Goal: Task Accomplishment & Management: Use online tool/utility

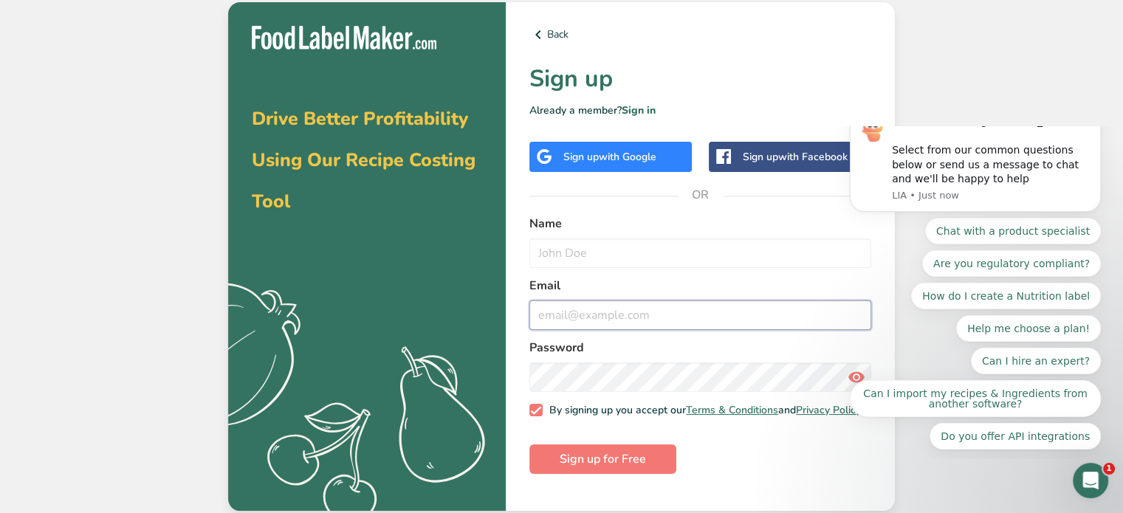
click at [610, 301] on input "email" at bounding box center [700, 316] width 342 height 30
paste input "[EMAIL_ADDRESS][DOMAIN_NAME]"
type input "[EMAIL_ADDRESS][DOMAIN_NAME]"
click at [606, 248] on input "text" at bounding box center [700, 254] width 342 height 30
type input "a"
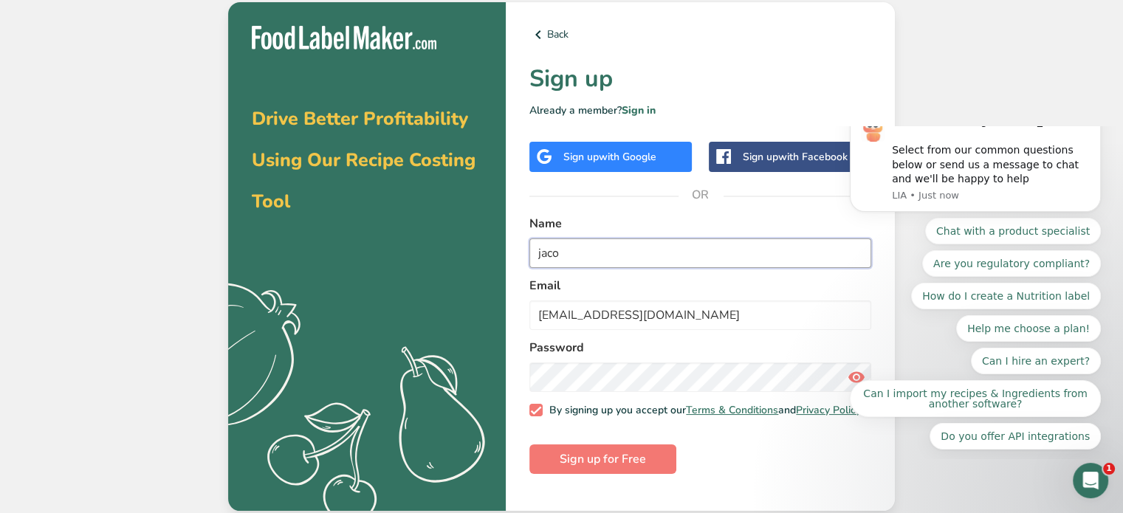
type input "jaco"
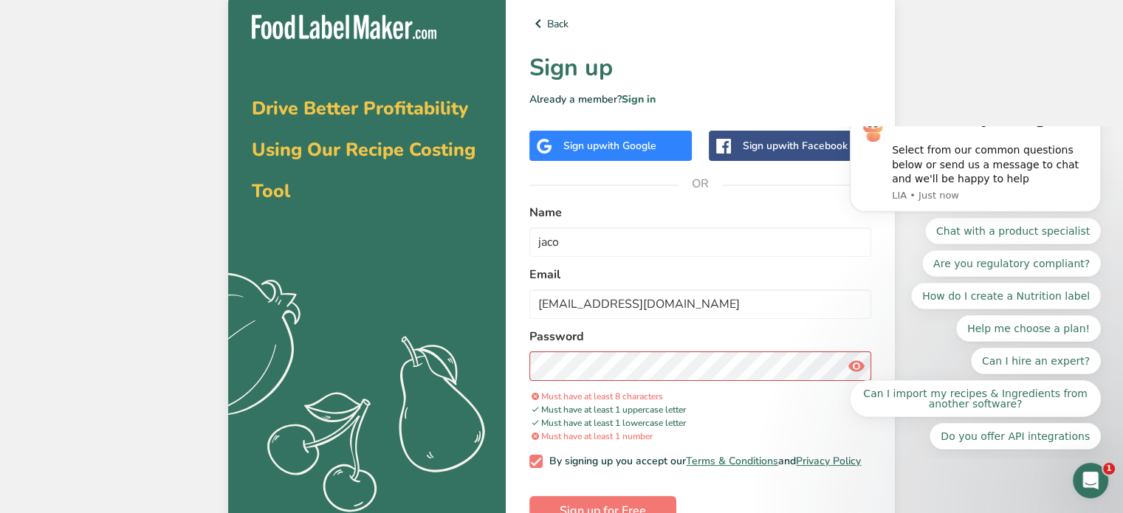
click at [850, 365] on div "Chat with a product specialist Are you regulatory compliant? How do I create a …" at bounding box center [975, 334] width 251 height 232
click at [845, 367] on div "Thanks for visiting [DOMAIN_NAME]! Select from our common questions below or se…" at bounding box center [976, 357] width 272 height 185
click at [956, 342] on button "Help me choose a plan!" at bounding box center [1028, 328] width 145 height 27
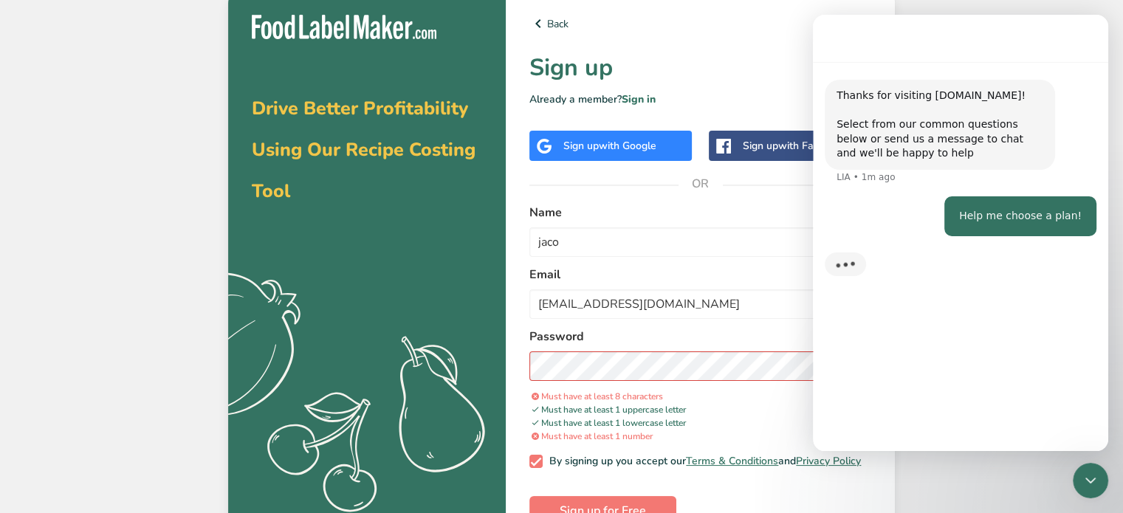
click at [787, 328] on label "Password" at bounding box center [700, 337] width 342 height 18
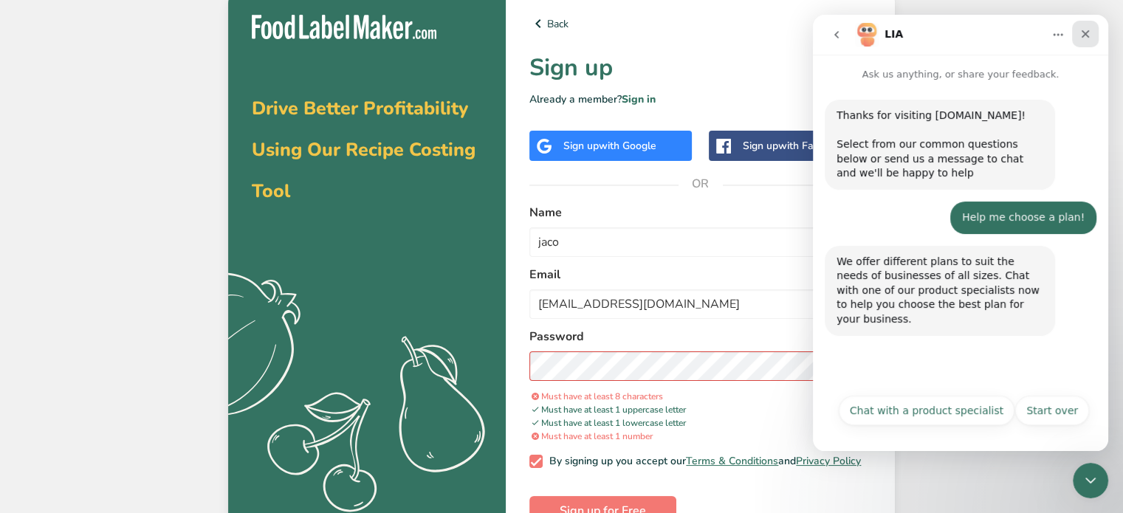
click at [1085, 37] on icon "Close" at bounding box center [1086, 34] width 12 height 12
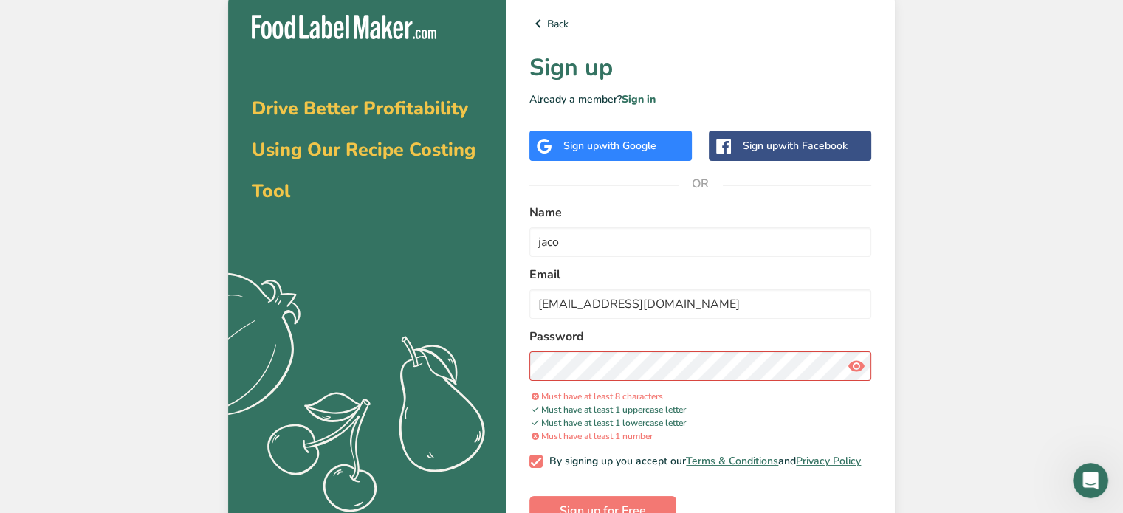
click at [855, 371] on icon at bounding box center [857, 366] width 18 height 27
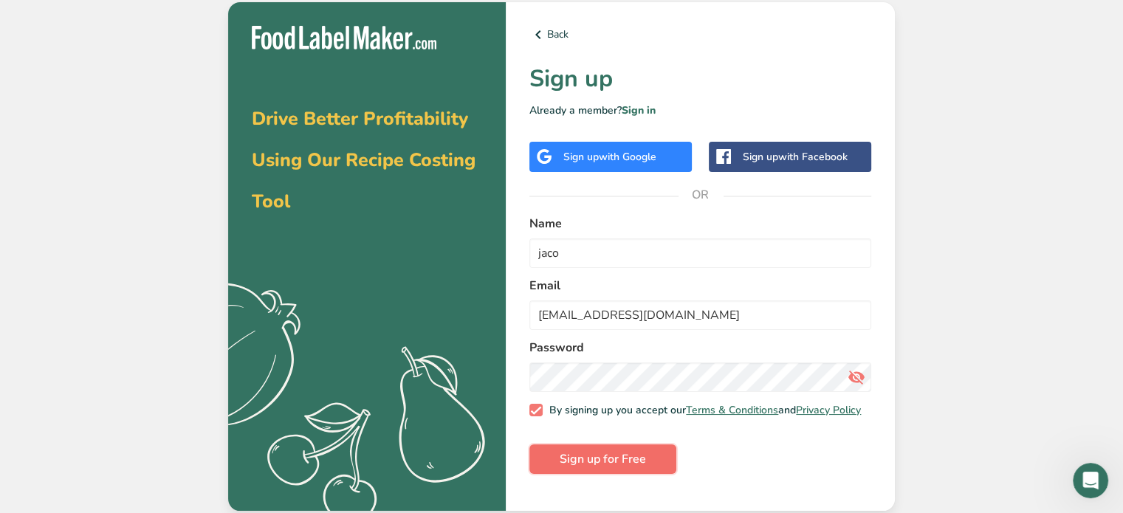
click at [614, 468] on span "Sign up for Free" at bounding box center [603, 459] width 86 height 18
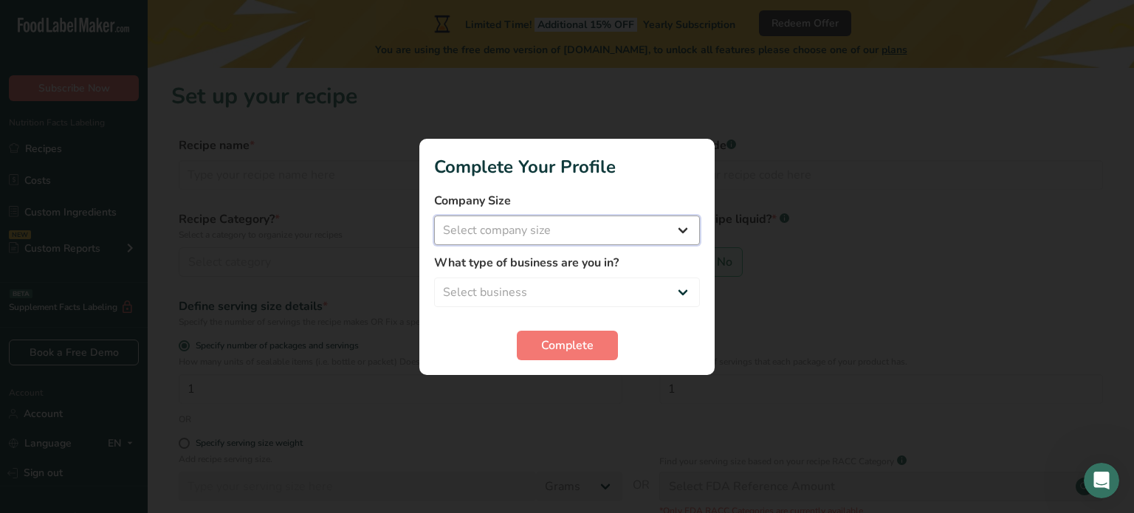
click at [512, 231] on select "Select company size Fewer than 10 Employees 10 to 50 Employees 51 to 500 Employ…" at bounding box center [567, 231] width 266 height 30
select select "4"
click at [434, 216] on select "Select company size Fewer than 10 Employees 10 to 50 Employees 51 to 500 Employ…" at bounding box center [567, 231] width 266 height 30
click at [484, 292] on select "Select business Packaged Food Manufacturer Restaurant & Cafe Bakery Meal Plans …" at bounding box center [567, 293] width 266 height 30
select select "1"
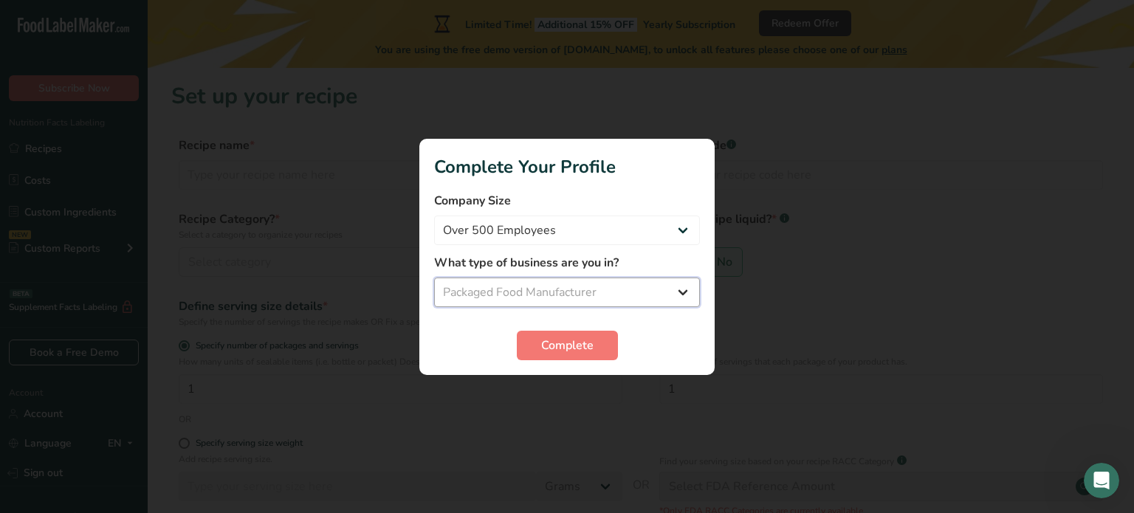
click at [434, 278] on select "Select business Packaged Food Manufacturer Restaurant & Cafe Bakery Meal Plans …" at bounding box center [567, 293] width 266 height 30
click at [549, 346] on span "Complete" at bounding box center [567, 346] width 52 height 18
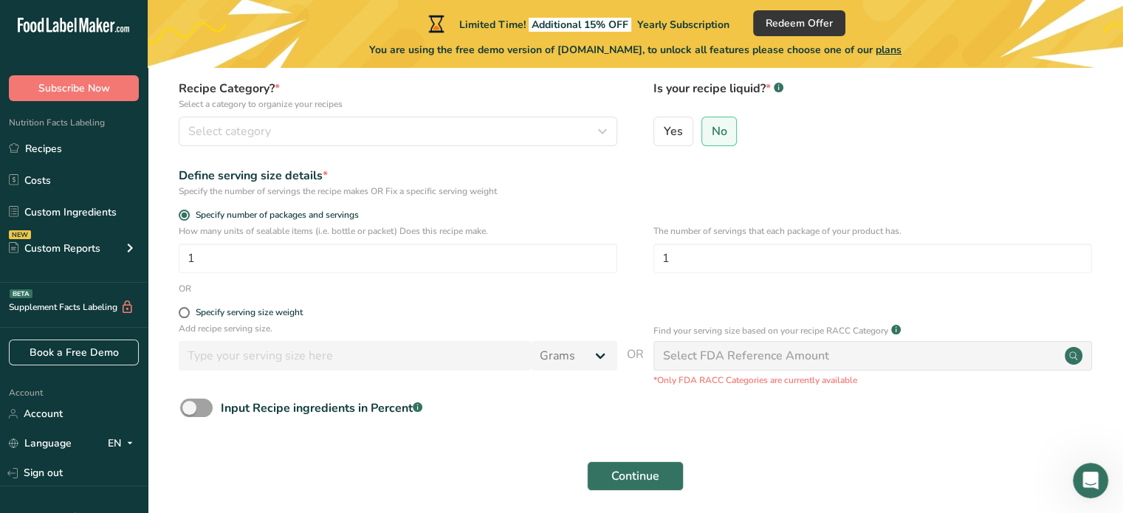
scroll to position [128, 0]
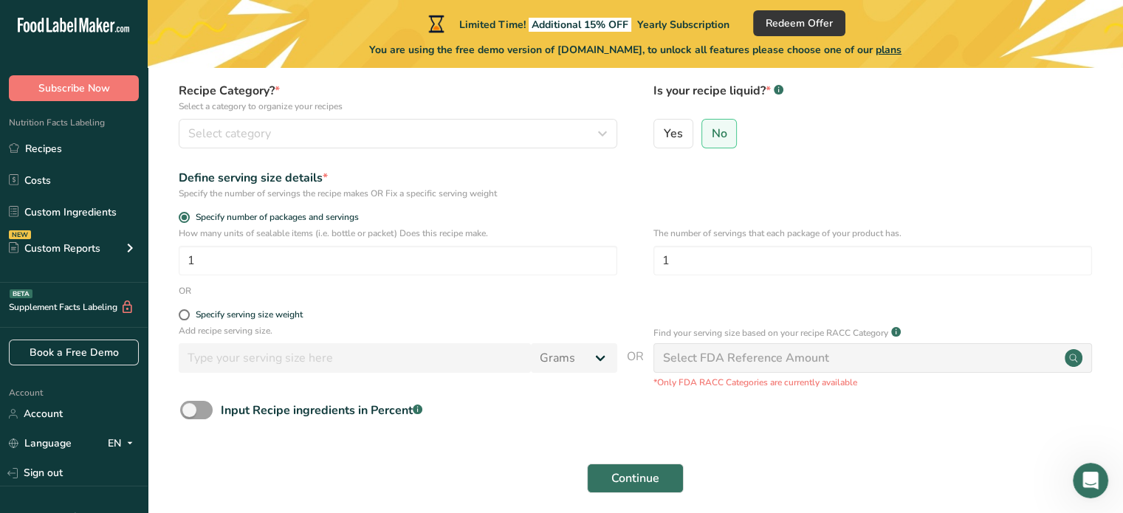
click at [747, 366] on div "Select FDA Reference Amount" at bounding box center [746, 358] width 166 height 18
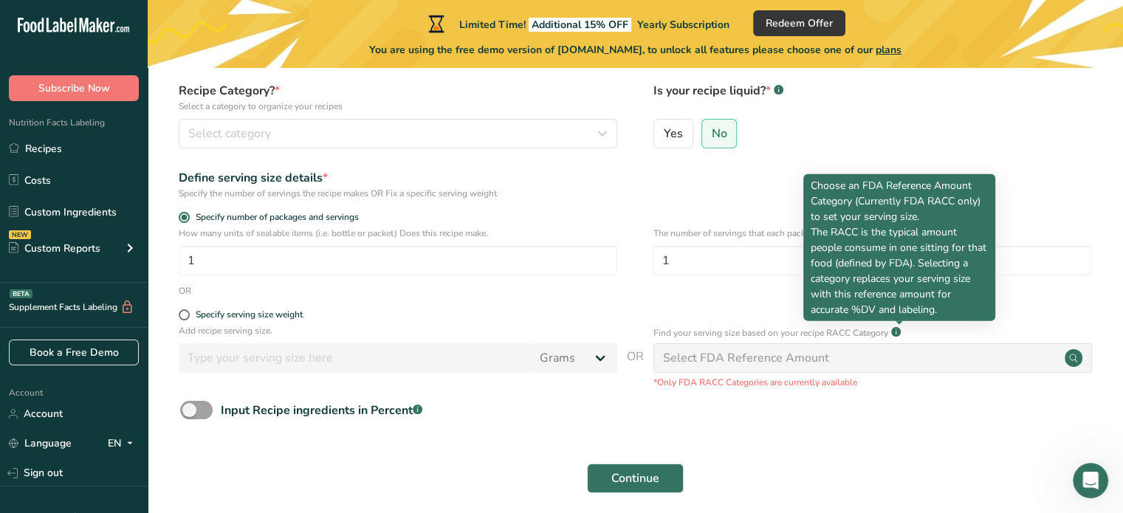
click at [896, 331] on rect at bounding box center [896, 332] width 10 height 10
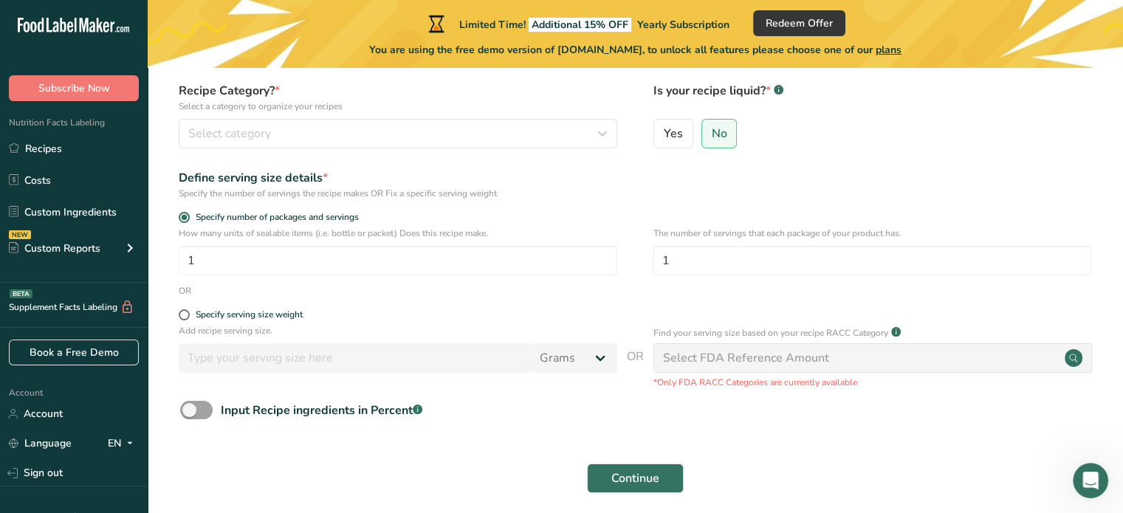
click at [851, 365] on div "Select FDA Reference Amount" at bounding box center [873, 358] width 439 height 30
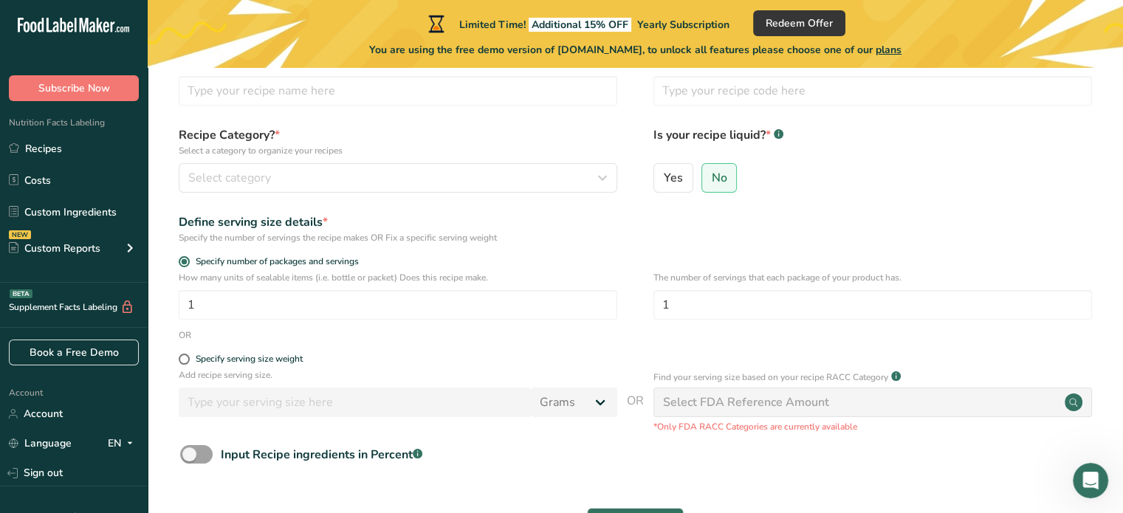
scroll to position [78, 0]
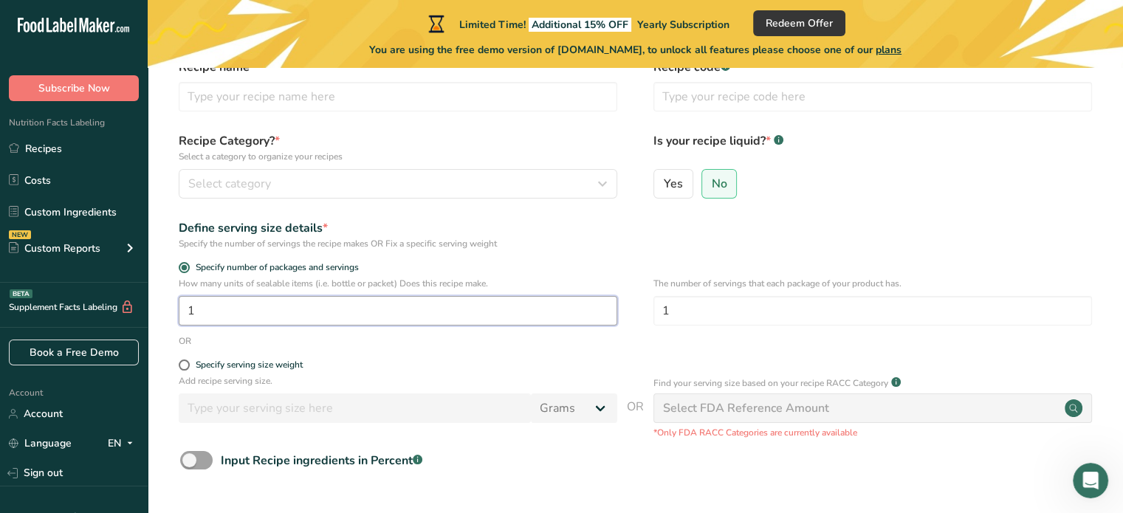
click at [577, 315] on input "1" at bounding box center [398, 311] width 439 height 30
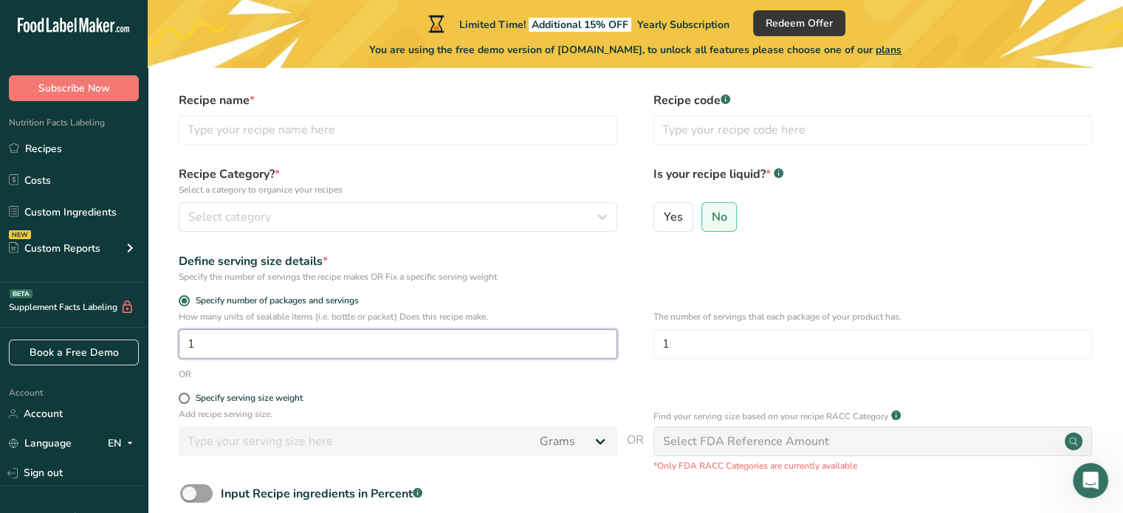
scroll to position [44, 0]
click at [186, 501] on span at bounding box center [196, 494] width 32 height 18
click at [186, 499] on input "Input Recipe ingredients in Percent .a-a{fill:#347362;}.b-a{fill:#fff;}" at bounding box center [185, 495] width 10 height 10
checkbox input "true"
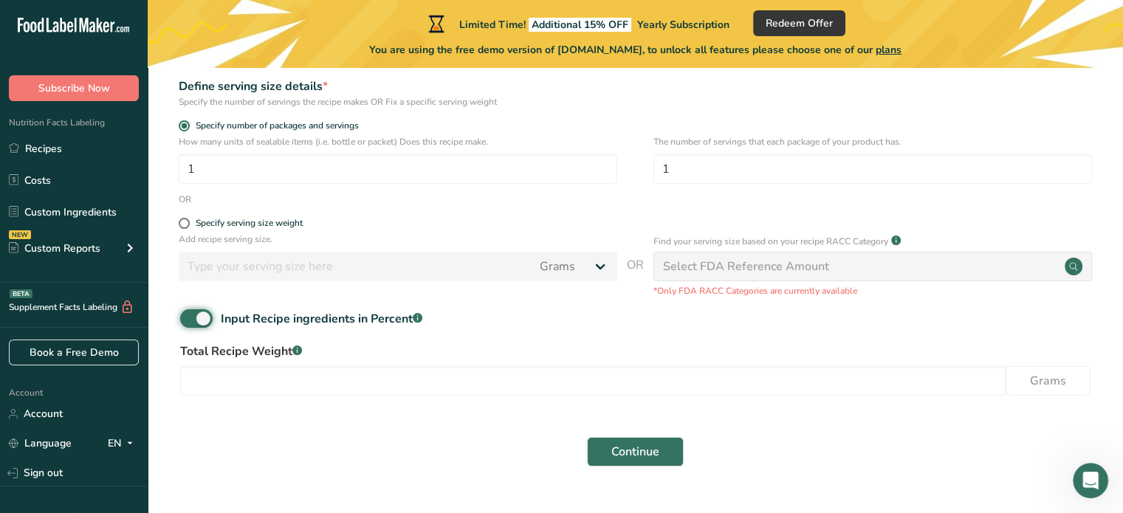
scroll to position [195, 0]
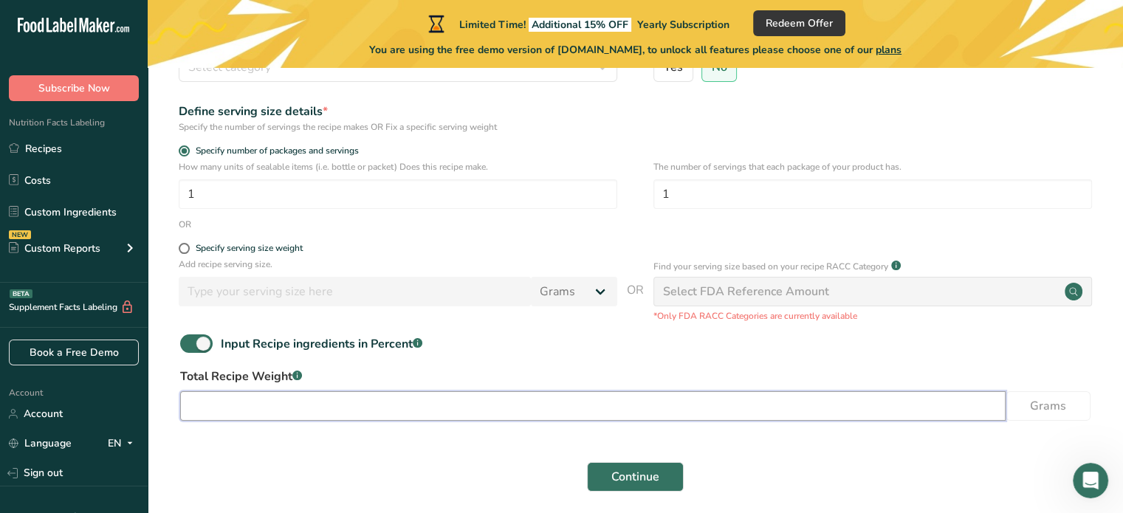
click at [311, 415] on input "number" at bounding box center [593, 406] width 826 height 30
type input "2"
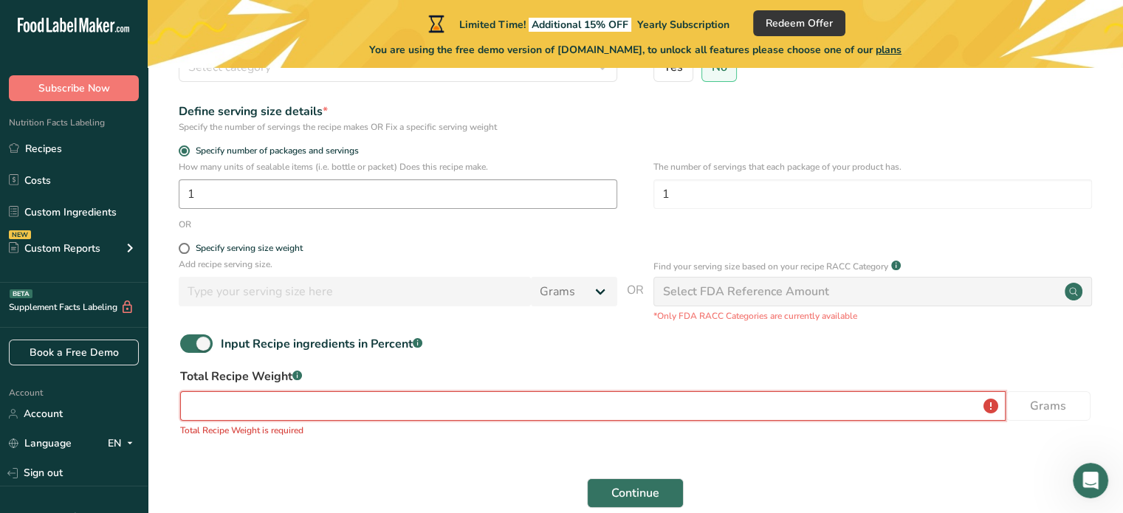
scroll to position [0, 0]
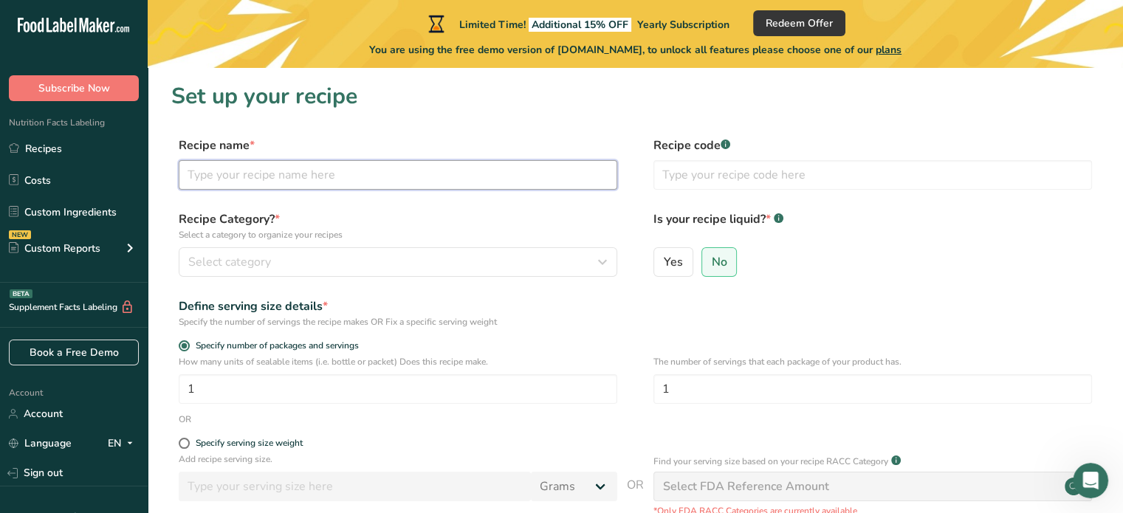
click at [256, 171] on input "text" at bounding box center [398, 175] width 439 height 30
